Goal: Task Accomplishment & Management: Use online tool/utility

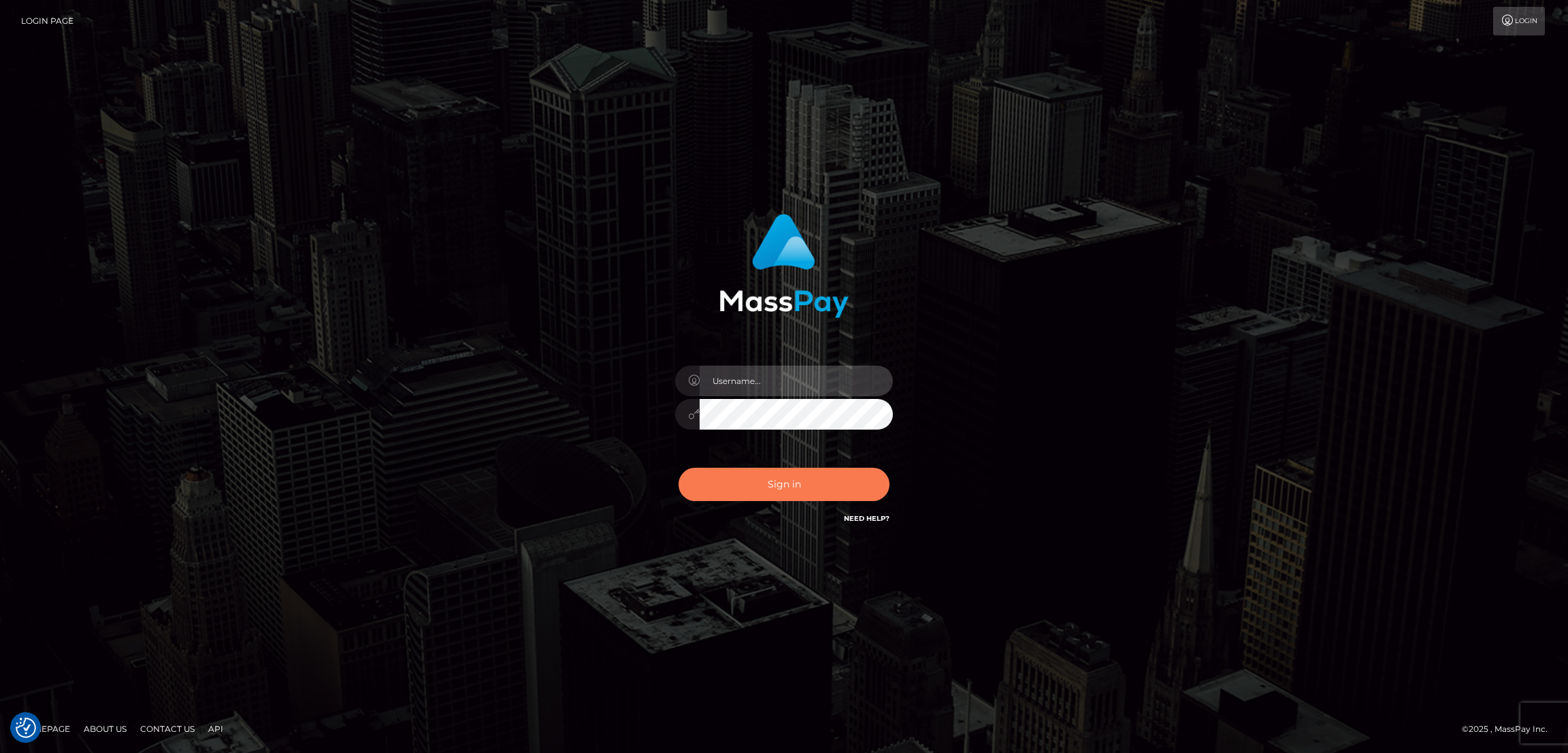
type input "[DOMAIN_NAME]"
click at [790, 490] on button "Sign in" at bounding box center [784, 484] width 211 height 33
type input "nb.es"
click at [789, 487] on button "Sign in" at bounding box center [784, 484] width 211 height 33
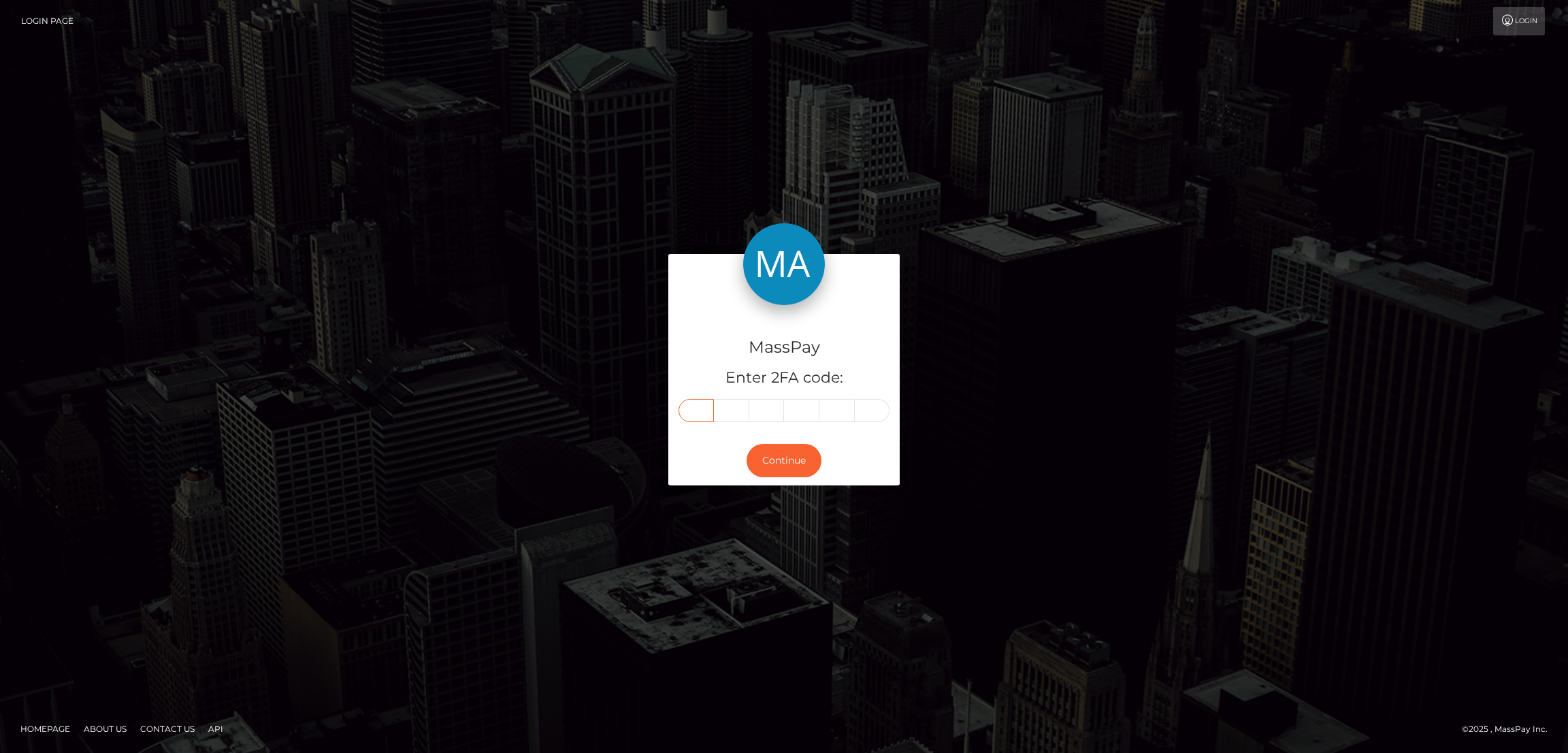
click at [706, 406] on input "text" at bounding box center [696, 410] width 35 height 23
paste input "8"
type input "8"
type input "2"
type input "0"
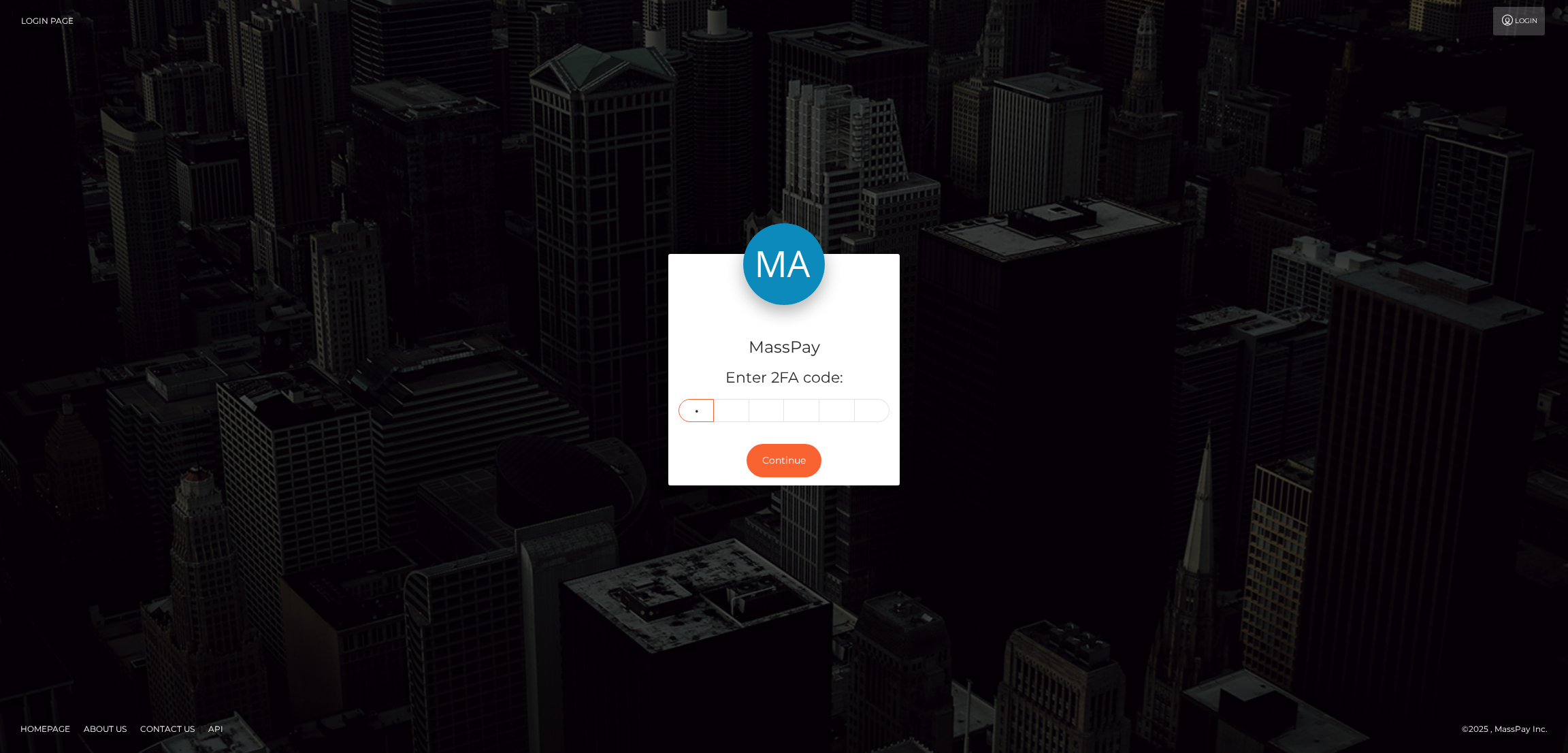
type input "4"
type input "5"
type input "9"
click at [786, 459] on button "Continue" at bounding box center [784, 460] width 75 height 33
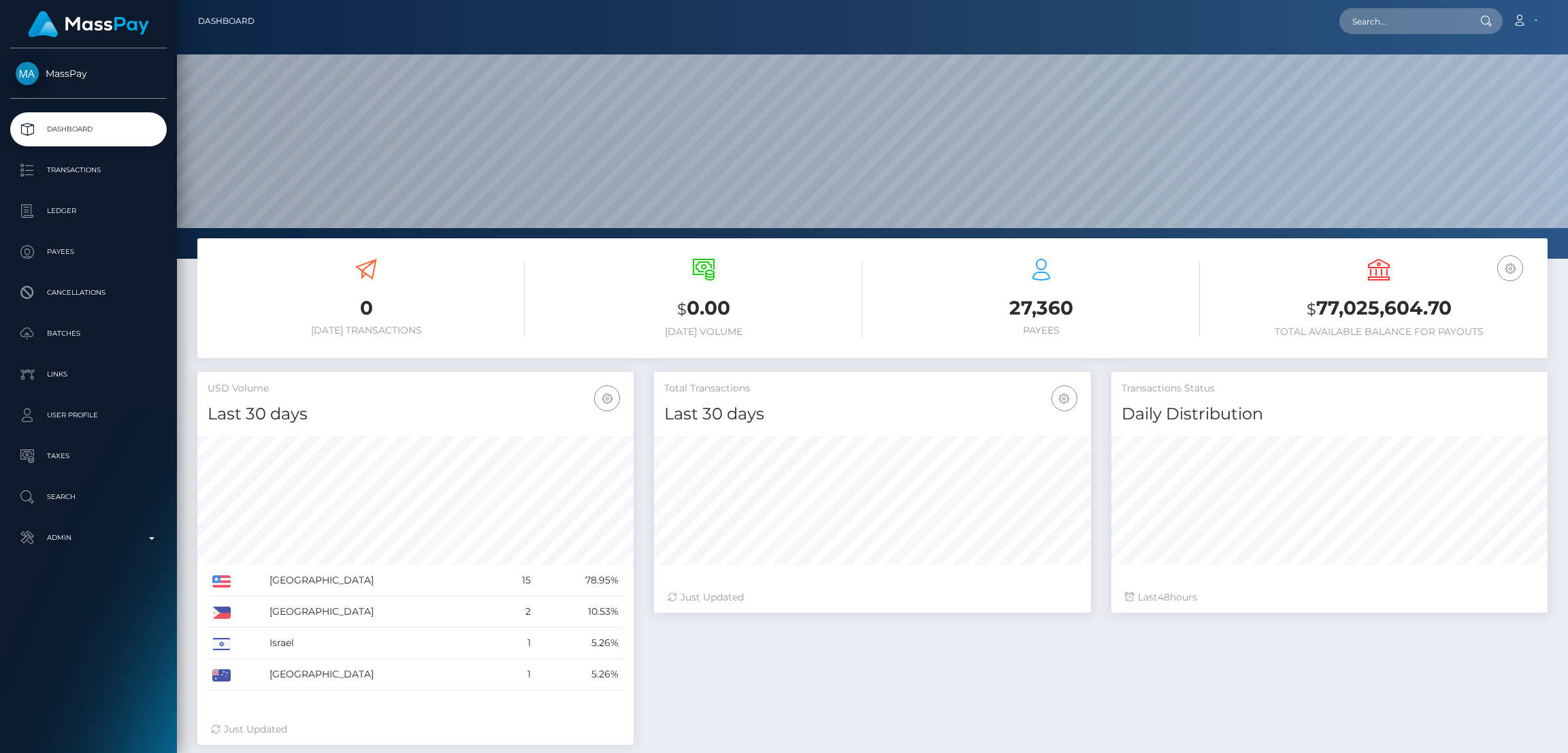
scroll to position [242, 436]
click at [1376, 20] on input "text" at bounding box center [1403, 21] width 128 height 26
paste input "tasha_tara@yahoo.com"
type input "tasha_tara@yahoo.com"
click at [1383, 74] on link "MARIANA VATAVU" at bounding box center [1393, 70] width 109 height 25
